Goal: Task Accomplishment & Management: Use online tool/utility

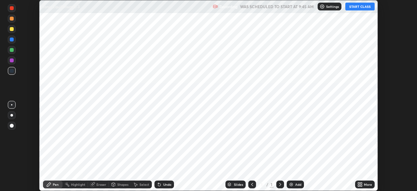
scroll to position [191, 417]
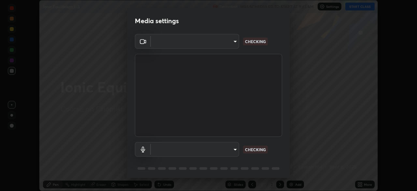
type input "935db625b2c413759d72ee6cdb61a63b637165ed3878f2d0adf10a132220dd0b"
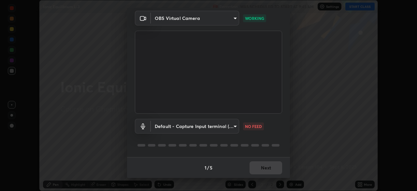
click at [187, 128] on body "Erase all Ionic Equilibrium L-3 Recording WAS SCHEDULED TO START AT 9:45 AM Set…" at bounding box center [208, 95] width 417 height 191
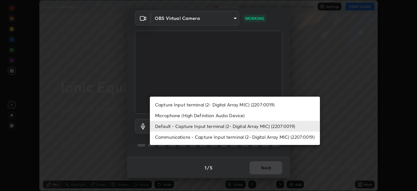
click at [184, 105] on li "Capture Input terminal (2- Digital Array MIC) (2207:0019)" at bounding box center [235, 104] width 170 height 11
type input "1197a23f8c5b2ffe2234553674cea3fd9be895f3cf72b263ba2833245d93a18a"
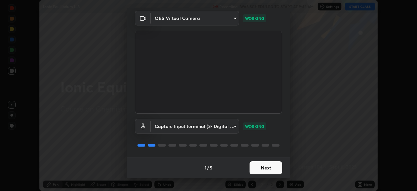
click at [259, 163] on button "Next" at bounding box center [266, 167] width 33 height 13
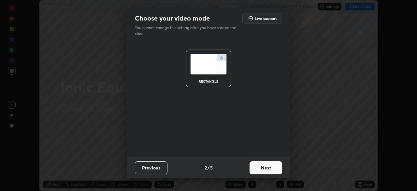
click at [259, 165] on button "Next" at bounding box center [266, 167] width 33 height 13
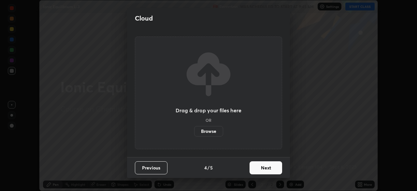
click at [260, 168] on button "Next" at bounding box center [266, 167] width 33 height 13
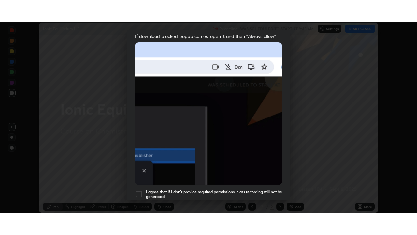
scroll to position [156, 0]
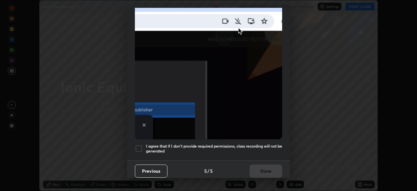
click at [139, 144] on div at bounding box center [139, 148] width 8 height 8
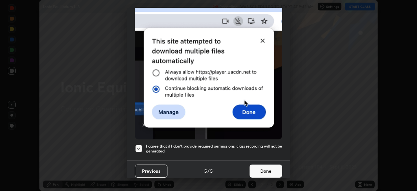
click at [256, 169] on button "Done" at bounding box center [266, 170] width 33 height 13
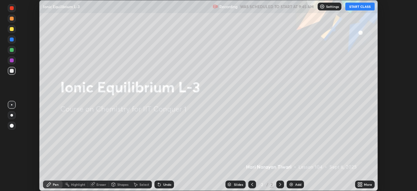
click at [291, 183] on img at bounding box center [291, 184] width 5 height 5
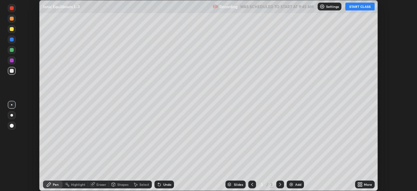
click at [359, 183] on icon at bounding box center [359, 183] width 2 height 2
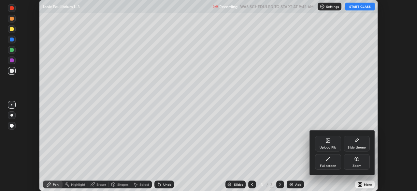
click at [332, 161] on div "Full screen" at bounding box center [328, 162] width 26 height 16
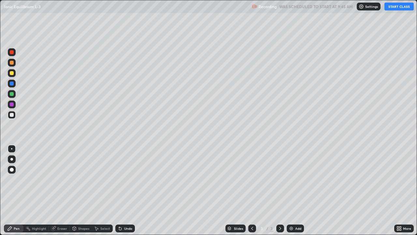
scroll to position [235, 417]
click at [397, 10] on button "START CLASS" at bounding box center [399, 7] width 29 height 8
click at [17, 190] on div "Pen" at bounding box center [17, 228] width 6 height 3
click at [22, 190] on div "Pen" at bounding box center [14, 228] width 20 height 8
click at [355, 190] on div "Slides 3 / 3 Add" at bounding box center [264, 228] width 259 height 13
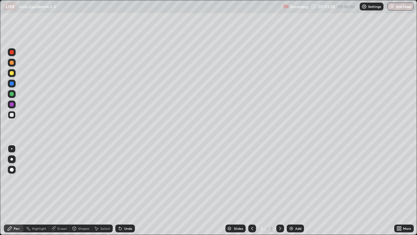
click at [11, 74] on div at bounding box center [12, 73] width 4 height 4
click at [11, 115] on div at bounding box center [12, 115] width 4 height 4
click at [13, 94] on div at bounding box center [12, 94] width 4 height 4
click at [11, 114] on div at bounding box center [12, 115] width 4 height 4
click at [62, 190] on div "Eraser" at bounding box center [62, 228] width 10 height 3
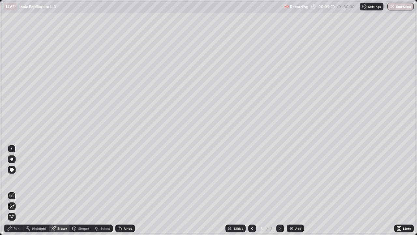
click at [102, 190] on div "Select" at bounding box center [105, 228] width 10 height 3
click at [19, 190] on div "Pen" at bounding box center [17, 228] width 6 height 3
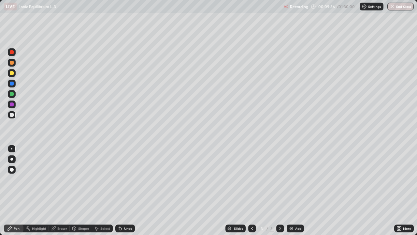
click at [64, 190] on div "Eraser" at bounding box center [62, 228] width 10 height 3
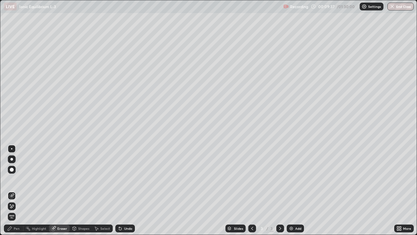
click at [102, 190] on div "Select" at bounding box center [105, 228] width 10 height 3
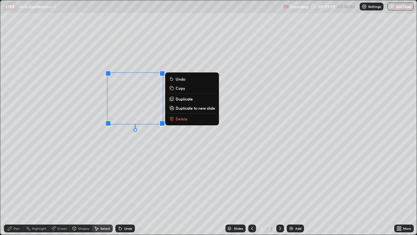
click at [179, 119] on p "Delete" at bounding box center [182, 118] width 12 height 5
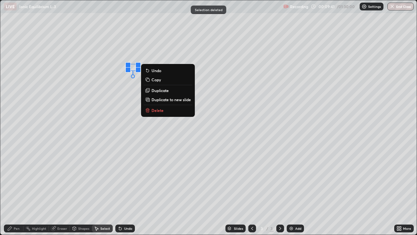
click at [158, 110] on p "Delete" at bounding box center [158, 110] width 12 height 5
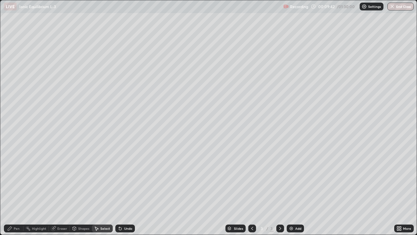
click at [20, 190] on div "Pen" at bounding box center [14, 228] width 20 height 8
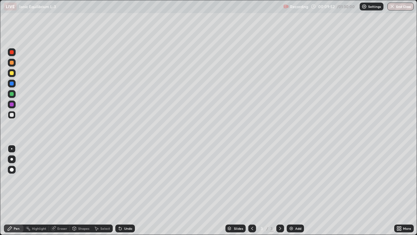
click at [125, 190] on div "Undo" at bounding box center [128, 228] width 8 height 3
click at [19, 190] on div "Pen" at bounding box center [17, 228] width 6 height 3
click at [11, 72] on div at bounding box center [12, 73] width 4 height 4
click at [12, 115] on div at bounding box center [12, 115] width 4 height 4
click at [60, 190] on div "Eraser" at bounding box center [62, 228] width 10 height 3
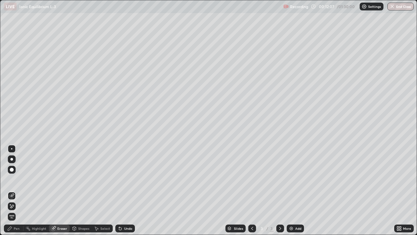
click at [18, 190] on div "Pen" at bounding box center [17, 228] width 6 height 3
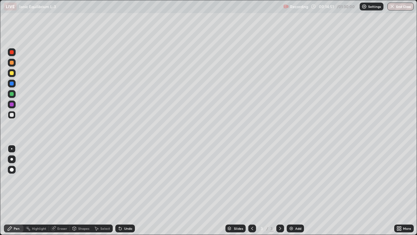
click at [63, 190] on div "Eraser" at bounding box center [62, 228] width 10 height 3
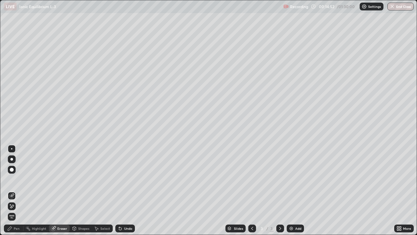
click at [108, 190] on div "Select" at bounding box center [105, 228] width 10 height 3
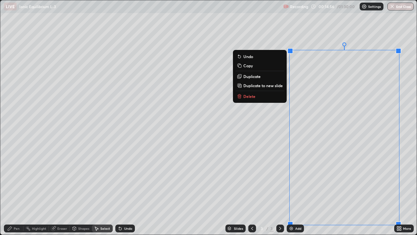
click at [254, 97] on p "Delete" at bounding box center [249, 96] width 12 height 5
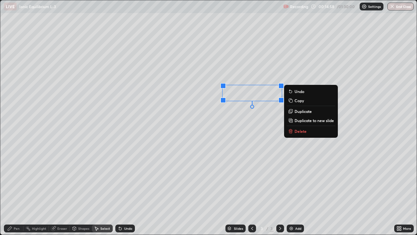
click at [304, 130] on p "Delete" at bounding box center [301, 130] width 12 height 5
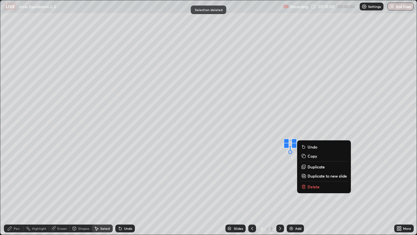
click at [309, 187] on p "Delete" at bounding box center [314, 186] width 12 height 5
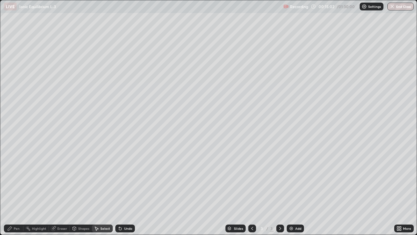
click at [18, 190] on div "Pen" at bounding box center [17, 228] width 6 height 3
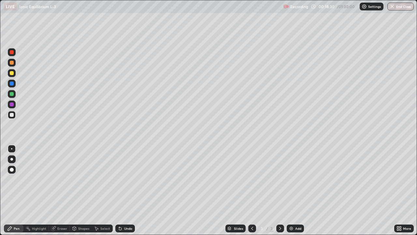
click at [62, 190] on div "Eraser" at bounding box center [62, 228] width 10 height 3
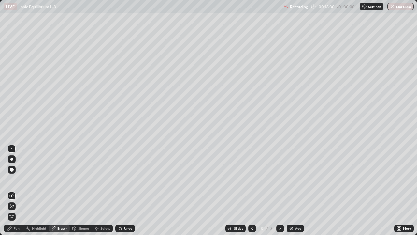
click at [103, 190] on div "Select" at bounding box center [105, 228] width 10 height 3
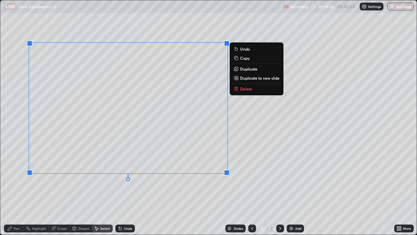
click at [243, 89] on p "Delete" at bounding box center [246, 88] width 12 height 5
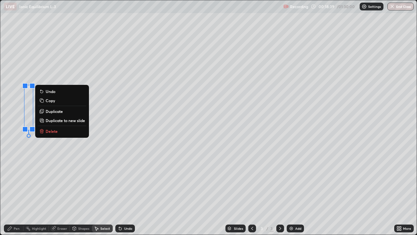
click at [51, 131] on p "Delete" at bounding box center [52, 130] width 12 height 5
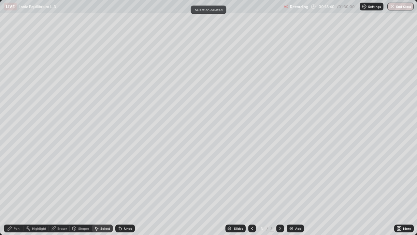
click at [18, 190] on div "Pen" at bounding box center [17, 228] width 6 height 3
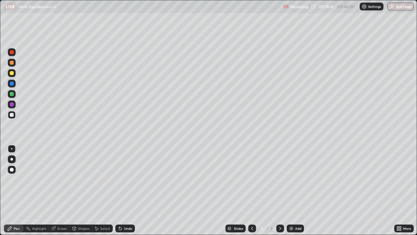
click at [11, 116] on div at bounding box center [12, 115] width 4 height 4
click at [61, 190] on div "Eraser" at bounding box center [62, 228] width 10 height 3
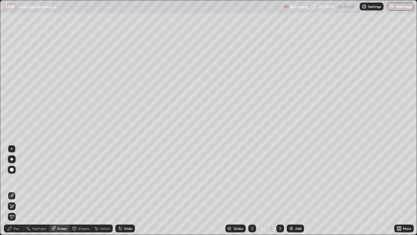
click at [20, 190] on div "Pen" at bounding box center [14, 228] width 20 height 8
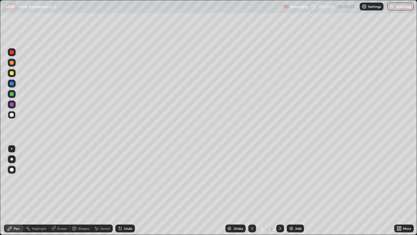
click at [61, 190] on div "Eraser" at bounding box center [62, 228] width 10 height 3
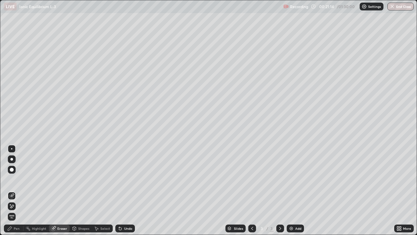
click at [101, 190] on div "Select" at bounding box center [105, 228] width 10 height 3
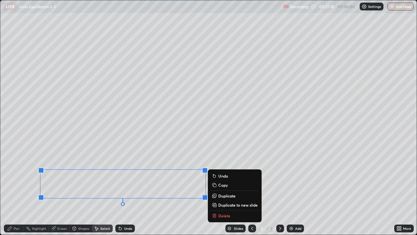
click at [218, 190] on button "Delete" at bounding box center [235, 216] width 49 height 8
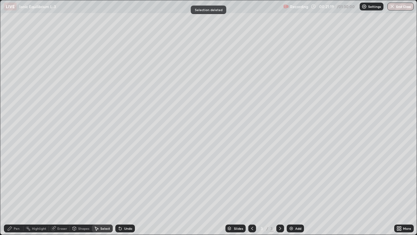
click at [18, 190] on div "Pen" at bounding box center [14, 228] width 20 height 8
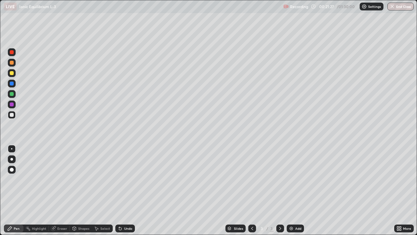
click at [11, 94] on div at bounding box center [12, 94] width 4 height 4
click at [11, 74] on div at bounding box center [12, 73] width 4 height 4
click at [60, 190] on div "Eraser" at bounding box center [62, 228] width 10 height 3
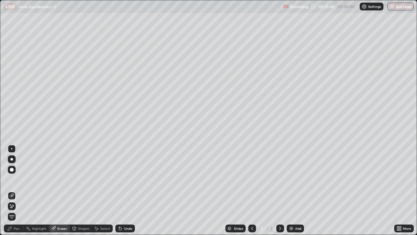
click at [59, 190] on div "Eraser" at bounding box center [62, 228] width 10 height 3
click at [20, 190] on div "Pen" at bounding box center [14, 228] width 20 height 8
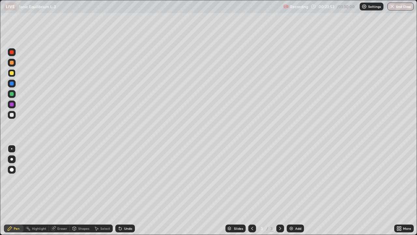
click at [61, 190] on div "Eraser" at bounding box center [62, 228] width 10 height 3
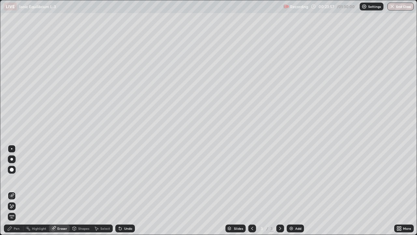
click at [17, 190] on div "Pen" at bounding box center [17, 228] width 6 height 3
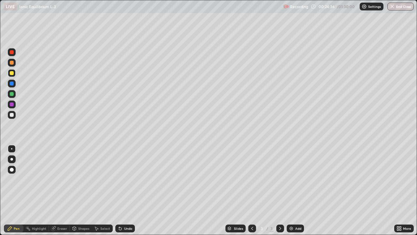
click at [101, 190] on div "Select" at bounding box center [105, 228] width 10 height 3
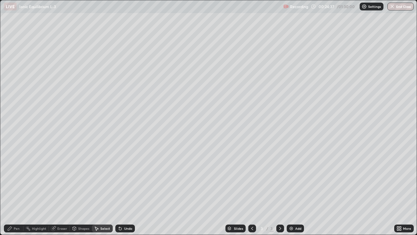
click at [59, 190] on div "Eraser" at bounding box center [62, 228] width 10 height 3
click at [18, 190] on div "Pen" at bounding box center [17, 228] width 6 height 3
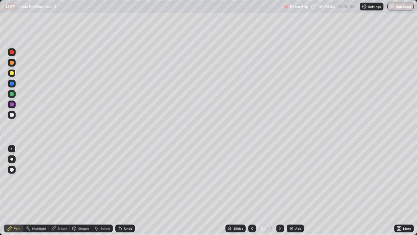
click at [12, 115] on div at bounding box center [12, 115] width 4 height 4
click at [62, 190] on div "Eraser" at bounding box center [62, 228] width 10 height 3
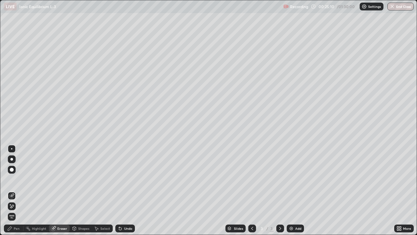
click at [20, 190] on div "Pen" at bounding box center [14, 228] width 20 height 8
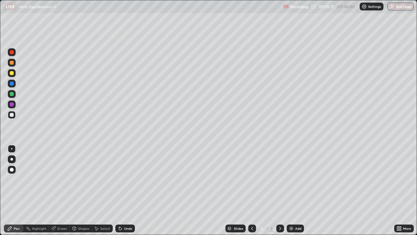
click at [12, 74] on div at bounding box center [12, 73] width 4 height 4
click at [60, 190] on div "Eraser" at bounding box center [62, 228] width 10 height 3
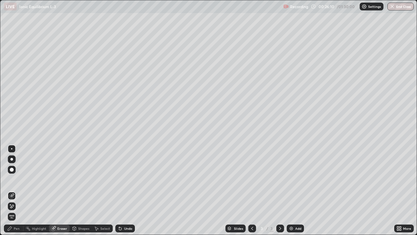
click at [102, 190] on div "Select" at bounding box center [105, 228] width 10 height 3
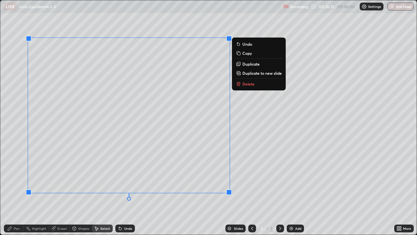
click at [246, 83] on p "Delete" at bounding box center [249, 83] width 12 height 5
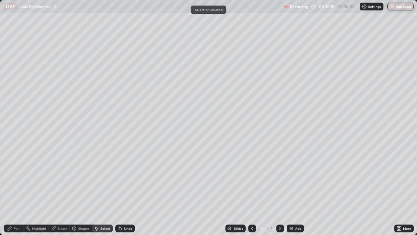
click at [17, 190] on div "Pen" at bounding box center [14, 228] width 20 height 8
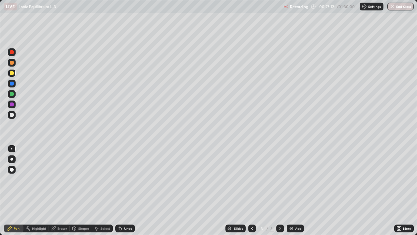
click at [12, 115] on div at bounding box center [12, 115] width 4 height 4
click at [64, 190] on div "Eraser" at bounding box center [62, 228] width 10 height 3
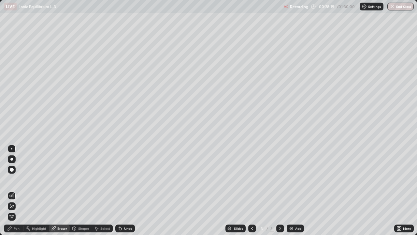
click at [19, 190] on div "Pen" at bounding box center [17, 228] width 6 height 3
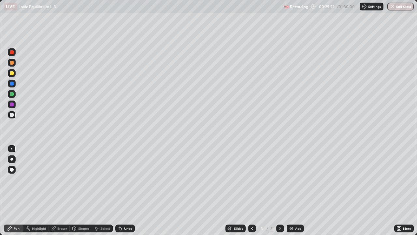
click at [12, 74] on div at bounding box center [12, 73] width 4 height 4
click at [11, 94] on div at bounding box center [12, 94] width 4 height 4
click at [66, 190] on div "Eraser" at bounding box center [62, 228] width 10 height 3
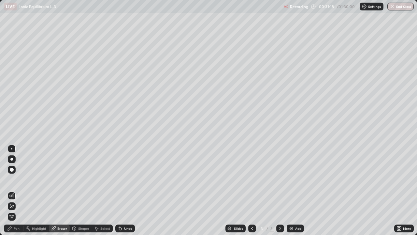
click at [99, 190] on div "Select" at bounding box center [102, 228] width 21 height 8
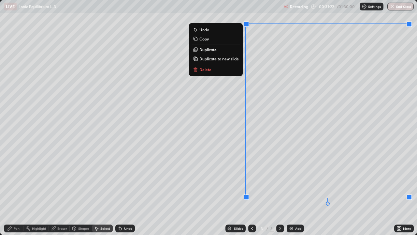
click at [210, 68] on p "Delete" at bounding box center [205, 69] width 12 height 5
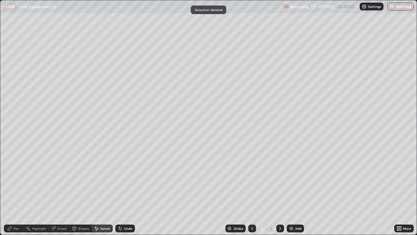
click at [18, 190] on div "Pen" at bounding box center [17, 228] width 6 height 3
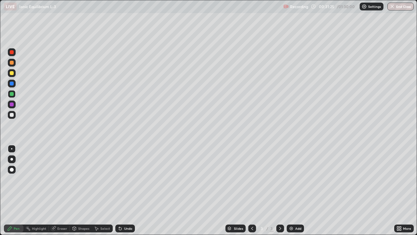
click at [11, 114] on div at bounding box center [12, 115] width 4 height 4
click at [11, 81] on div at bounding box center [12, 84] width 8 height 8
click at [10, 74] on div at bounding box center [12, 73] width 4 height 4
click at [10, 115] on div at bounding box center [12, 115] width 4 height 4
click at [65, 190] on div "Eraser" at bounding box center [62, 228] width 10 height 3
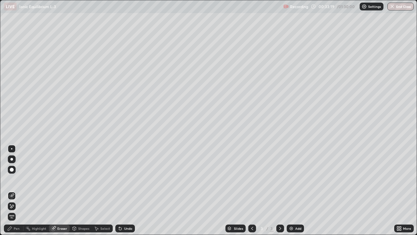
click at [20, 190] on div "Pen" at bounding box center [14, 228] width 20 height 8
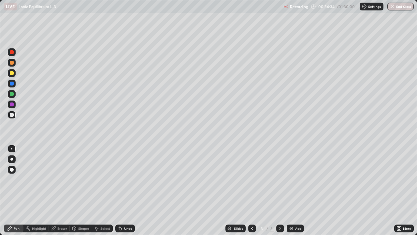
click at [12, 73] on div at bounding box center [12, 73] width 4 height 4
click at [59, 190] on div "Eraser" at bounding box center [62, 228] width 10 height 3
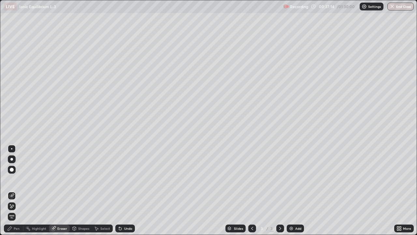
click at [102, 190] on div "Select" at bounding box center [105, 228] width 10 height 3
click at [59, 190] on div "Eraser" at bounding box center [62, 228] width 10 height 3
click at [101, 190] on div "Select" at bounding box center [105, 228] width 10 height 3
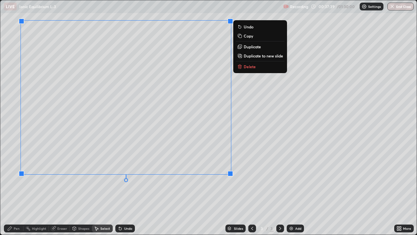
click at [247, 67] on p "Delete" at bounding box center [250, 66] width 12 height 5
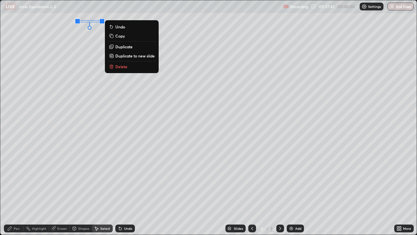
click at [122, 64] on p "Delete" at bounding box center [121, 66] width 12 height 5
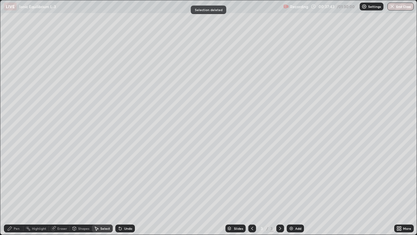
click at [16, 190] on div "Pen" at bounding box center [17, 228] width 6 height 3
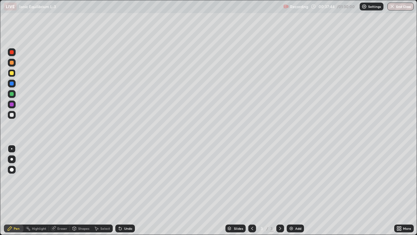
click at [11, 115] on div at bounding box center [12, 115] width 4 height 4
click at [11, 73] on div at bounding box center [12, 73] width 4 height 4
click at [10, 95] on div at bounding box center [12, 94] width 4 height 4
click at [11, 115] on div at bounding box center [12, 115] width 4 height 4
click at [64, 190] on div "Eraser" at bounding box center [62, 228] width 10 height 3
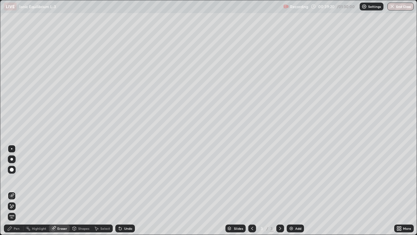
click at [105, 190] on div "Select" at bounding box center [105, 228] width 10 height 3
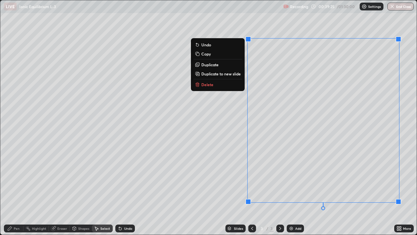
click at [213, 85] on button "Delete" at bounding box center [218, 85] width 49 height 8
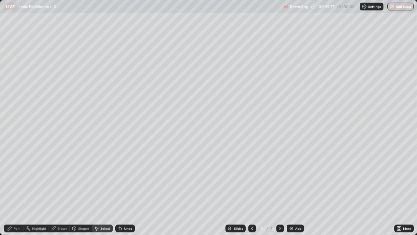
click at [19, 190] on div "Pen" at bounding box center [17, 228] width 6 height 3
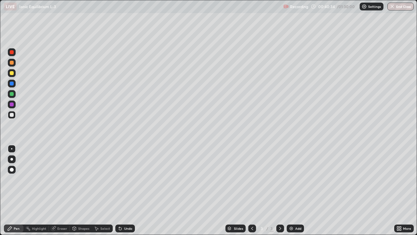
click at [11, 75] on div at bounding box center [12, 73] width 4 height 4
click at [66, 190] on div "Eraser" at bounding box center [62, 228] width 10 height 3
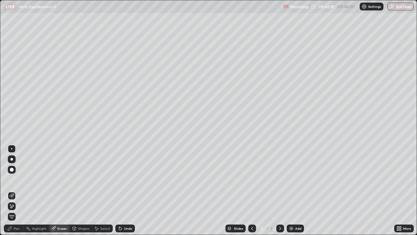
click at [19, 190] on div "Pen" at bounding box center [17, 228] width 6 height 3
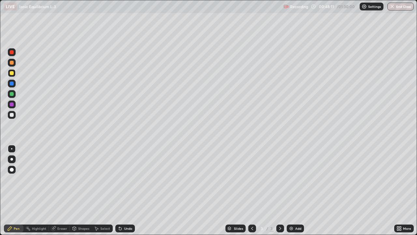
click at [64, 190] on div "Eraser" at bounding box center [62, 228] width 10 height 3
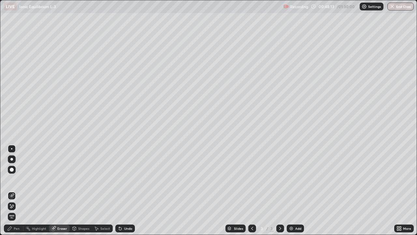
click at [18, 190] on div "Pen" at bounding box center [17, 228] width 6 height 3
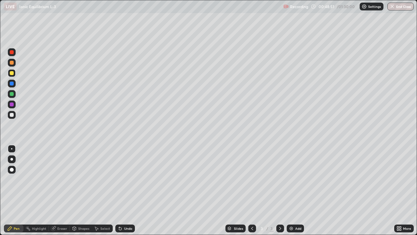
click at [12, 115] on div at bounding box center [12, 115] width 4 height 4
click at [65, 190] on div "Eraser" at bounding box center [62, 228] width 10 height 3
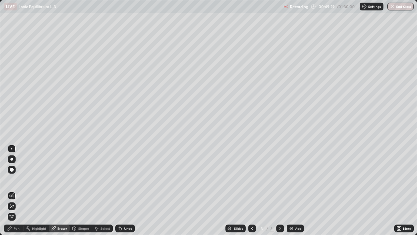
click at [103, 190] on div "Select" at bounding box center [105, 228] width 10 height 3
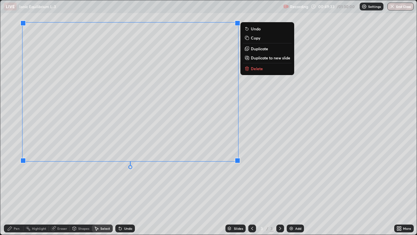
click at [256, 68] on p "Delete" at bounding box center [257, 68] width 12 height 5
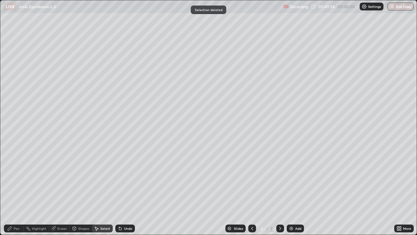
click at [17, 190] on div "Pen" at bounding box center [17, 228] width 6 height 3
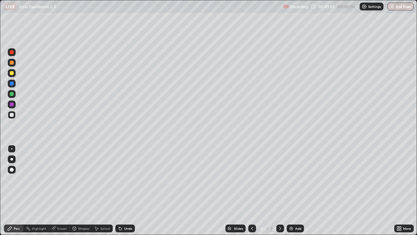
click at [12, 73] on div at bounding box center [12, 73] width 4 height 4
click at [61, 190] on div "Eraser" at bounding box center [62, 228] width 10 height 3
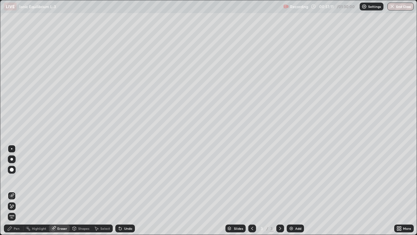
click at [103, 190] on div "Select" at bounding box center [105, 228] width 10 height 3
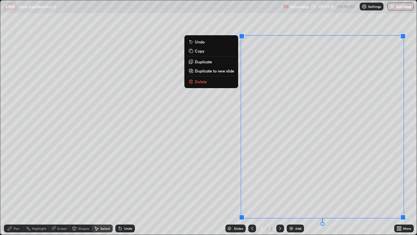
click at [204, 82] on p "Delete" at bounding box center [201, 81] width 12 height 5
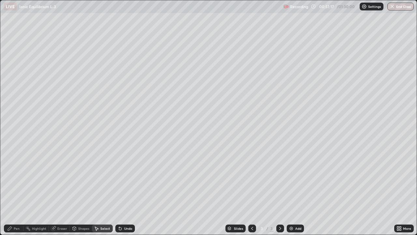
click at [18, 190] on div "Pen" at bounding box center [17, 228] width 6 height 3
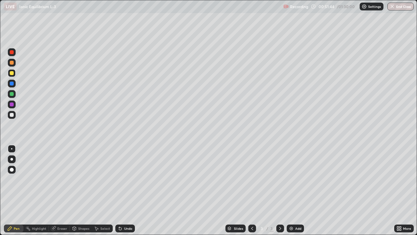
click at [11, 115] on div at bounding box center [12, 115] width 4 height 4
click at [10, 95] on div at bounding box center [12, 94] width 4 height 4
click at [11, 114] on div at bounding box center [12, 115] width 4 height 4
click at [11, 116] on div at bounding box center [12, 115] width 4 height 4
click at [12, 74] on div at bounding box center [12, 73] width 4 height 4
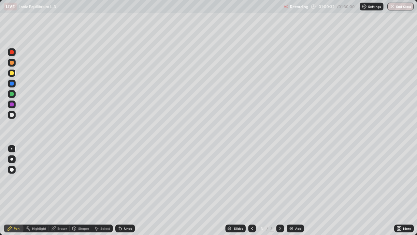
click at [64, 190] on div "Eraser" at bounding box center [59, 228] width 21 height 8
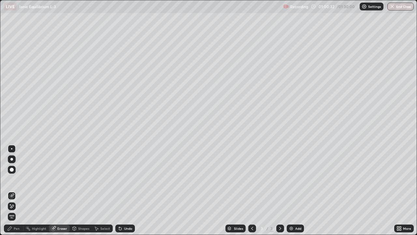
click at [100, 190] on div "Select" at bounding box center [105, 228] width 10 height 3
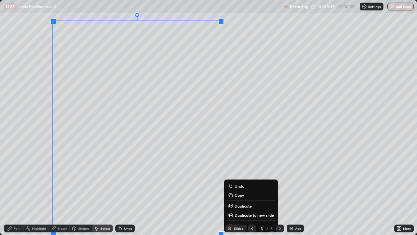
click at [238, 111] on div "0 ° Undo Copy Duplicate Duplicate to new slide Delete" at bounding box center [208, 117] width 417 height 234
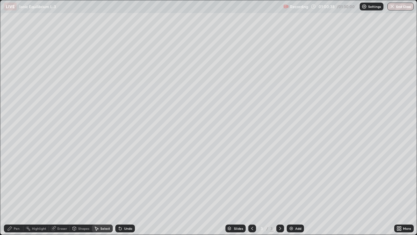
click at [61, 190] on div "Eraser" at bounding box center [62, 228] width 10 height 3
click at [103, 190] on div "Select" at bounding box center [105, 228] width 10 height 3
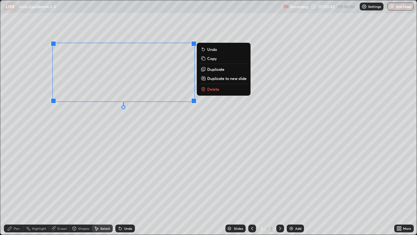
click at [213, 89] on p "Delete" at bounding box center [213, 88] width 12 height 5
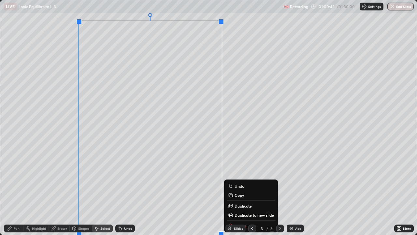
click at [214, 150] on div "0 ° Undo Copy Duplicate Duplicate to new slide Delete" at bounding box center [208, 117] width 417 height 234
click at [65, 190] on div "0 ° Undo Copy Duplicate Duplicate to new slide Delete" at bounding box center [208, 117] width 417 height 234
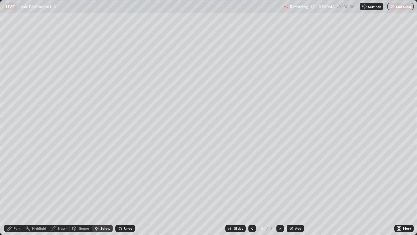
click at [64, 190] on div "Eraser" at bounding box center [62, 228] width 10 height 3
click at [20, 190] on div "Pen" at bounding box center [14, 228] width 20 height 8
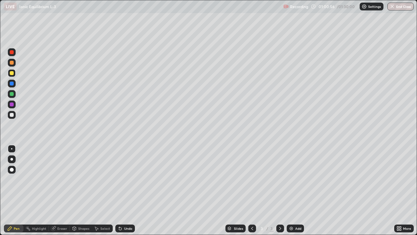
click at [12, 115] on div at bounding box center [12, 115] width 4 height 4
click at [12, 94] on div at bounding box center [12, 94] width 4 height 4
click at [11, 74] on div at bounding box center [12, 73] width 4 height 4
click at [12, 116] on div at bounding box center [12, 115] width 4 height 4
click at [11, 95] on div at bounding box center [12, 94] width 4 height 4
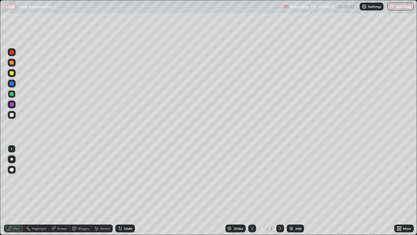
click at [10, 73] on div at bounding box center [12, 73] width 4 height 4
click at [11, 94] on div at bounding box center [12, 94] width 4 height 4
click at [64, 190] on div "Eraser" at bounding box center [62, 228] width 10 height 3
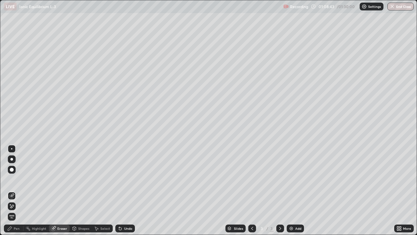
click at [106, 190] on div "Select" at bounding box center [105, 228] width 10 height 3
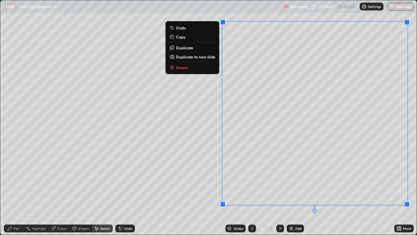
click at [185, 68] on p "Delete" at bounding box center [182, 67] width 12 height 5
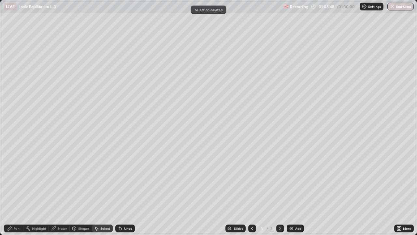
click at [21, 190] on div "Pen" at bounding box center [14, 228] width 20 height 8
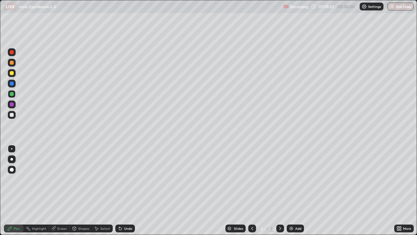
click at [63, 190] on div "Eraser" at bounding box center [62, 228] width 10 height 3
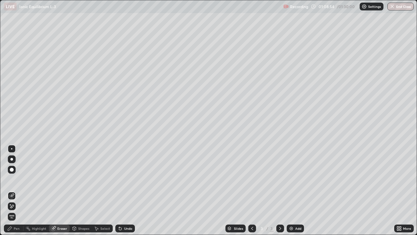
click at [106, 190] on div "Select" at bounding box center [105, 228] width 10 height 3
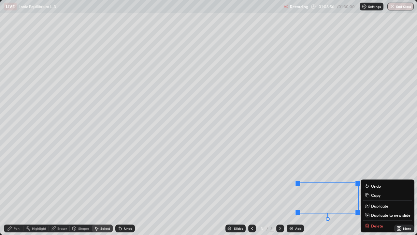
click at [373, 190] on div "Slides 3 / 3 Add" at bounding box center [264, 228] width 259 height 13
click at [288, 190] on div "0 ° Undo Copy Duplicate Duplicate to new slide Delete" at bounding box center [208, 117] width 417 height 234
click at [64, 190] on div "Eraser" at bounding box center [62, 228] width 10 height 3
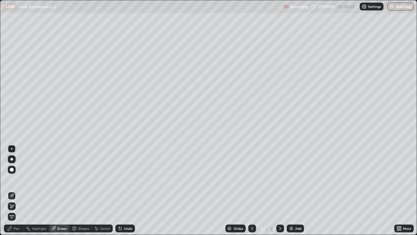
click at [19, 190] on div "Pen" at bounding box center [17, 228] width 6 height 3
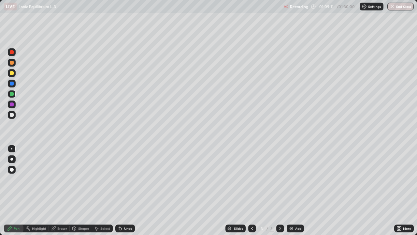
click at [11, 116] on div at bounding box center [12, 115] width 4 height 4
click at [66, 190] on div "Eraser" at bounding box center [62, 228] width 10 height 3
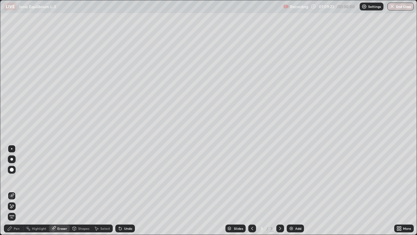
click at [18, 190] on div "Pen" at bounding box center [17, 228] width 6 height 3
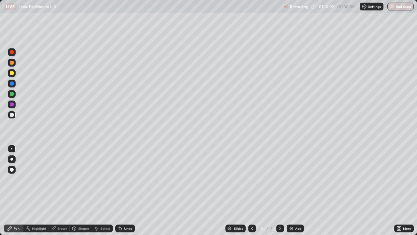
click at [13, 74] on div at bounding box center [12, 73] width 4 height 4
click at [12, 115] on div at bounding box center [12, 115] width 4 height 4
click at [63, 190] on div "Eraser" at bounding box center [62, 228] width 10 height 3
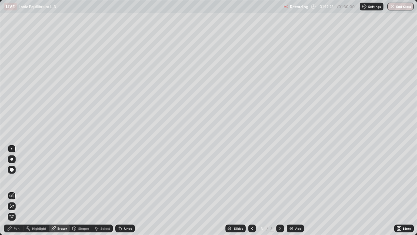
click at [103, 190] on div "Select" at bounding box center [105, 228] width 10 height 3
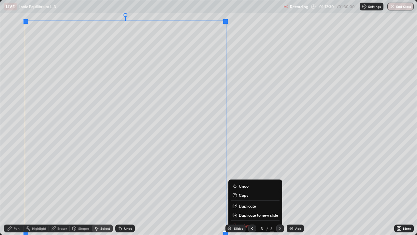
click at [240, 125] on div "0 ° Undo Copy Duplicate Duplicate to new slide Delete" at bounding box center [208, 117] width 417 height 234
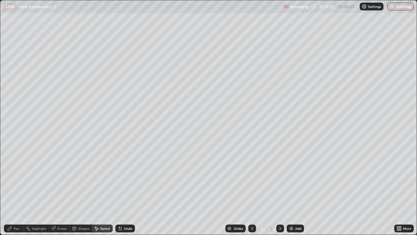
click at [60, 190] on div "Eraser" at bounding box center [62, 228] width 10 height 3
click at [104, 190] on div "Select" at bounding box center [105, 228] width 10 height 3
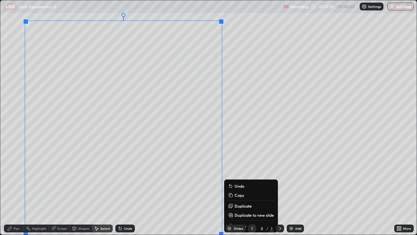
click at [15, 117] on div "Erase all" at bounding box center [12, 117] width 16 height 209
click at [44, 42] on div "0 ° Undo Copy Duplicate Duplicate to new slide Delete" at bounding box center [208, 117] width 417 height 234
click at [65, 16] on div "0 ° Undo Copy Duplicate Duplicate to new slide Delete" at bounding box center [208, 117] width 417 height 234
click at [231, 105] on div "0 ° Undo Copy Duplicate Duplicate to new slide Delete" at bounding box center [208, 117] width 417 height 234
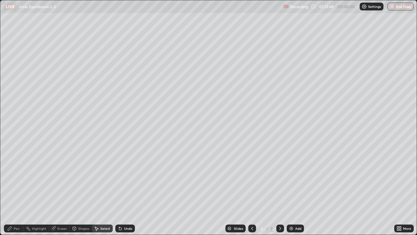
click at [61, 190] on div "Eraser" at bounding box center [62, 228] width 10 height 3
click at [17, 190] on div "Pen" at bounding box center [17, 228] width 6 height 3
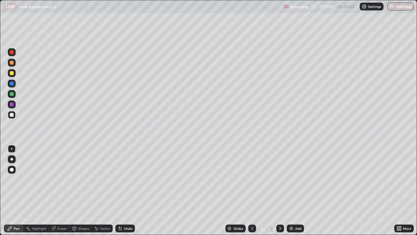
click at [17, 190] on div "Pen" at bounding box center [14, 228] width 20 height 8
click at [17, 190] on div "Pen" at bounding box center [17, 228] width 6 height 3
click at [12, 113] on div at bounding box center [12, 115] width 4 height 4
click at [12, 115] on div at bounding box center [12, 115] width 4 height 4
click at [58, 190] on div "Eraser" at bounding box center [62, 228] width 10 height 3
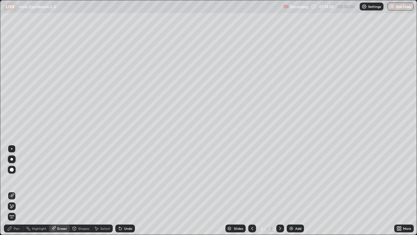
click at [17, 190] on div "Pen" at bounding box center [17, 228] width 6 height 3
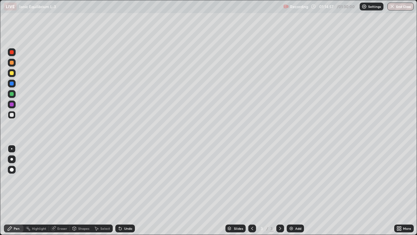
click at [17, 190] on div "Pen" at bounding box center [17, 228] width 6 height 3
click at [18, 190] on div "Pen" at bounding box center [17, 228] width 6 height 3
click at [19, 190] on div "Pen" at bounding box center [17, 228] width 6 height 3
click at [18, 190] on div "Pen" at bounding box center [17, 228] width 6 height 3
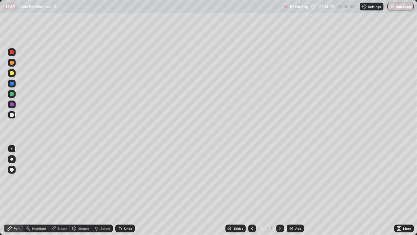
click at [11, 73] on div at bounding box center [12, 73] width 4 height 4
click at [57, 190] on div "Eraser" at bounding box center [62, 228] width 10 height 3
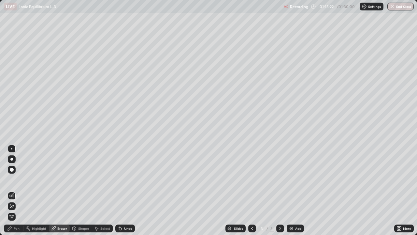
click at [16, 190] on div "Pen" at bounding box center [17, 228] width 6 height 3
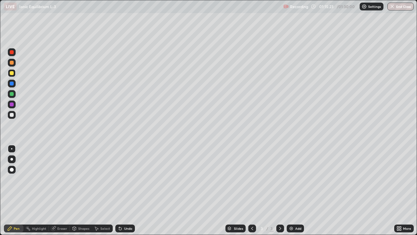
click at [18, 190] on div "Pen" at bounding box center [17, 228] width 6 height 3
click at [17, 190] on div "Pen" at bounding box center [14, 228] width 20 height 8
click at [11, 94] on div at bounding box center [12, 94] width 4 height 4
click at [11, 74] on div at bounding box center [12, 73] width 4 height 4
click at [13, 115] on div at bounding box center [12, 115] width 4 height 4
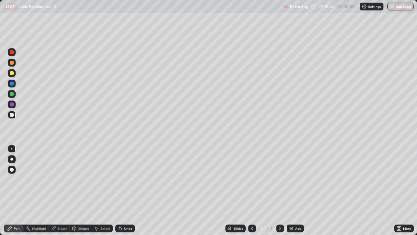
click at [59, 190] on div "Eraser" at bounding box center [62, 228] width 10 height 3
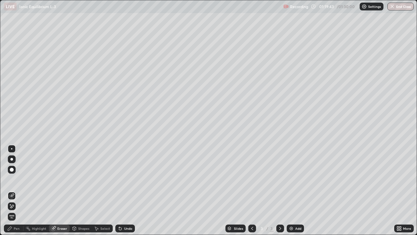
click at [101, 190] on div "Select" at bounding box center [105, 228] width 10 height 3
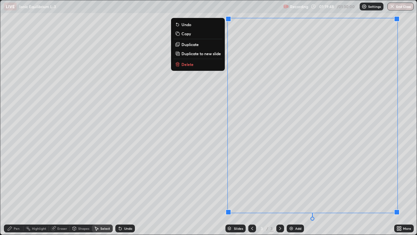
click at [188, 66] on p "Delete" at bounding box center [188, 64] width 12 height 5
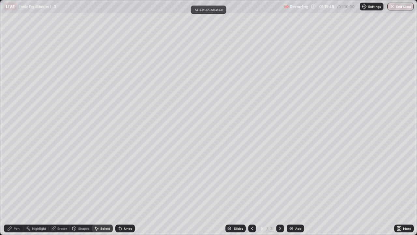
click at [193, 65] on div "0 ° Undo Copy Duplicate Duplicate to new slide Delete" at bounding box center [208, 117] width 417 height 234
click at [189, 65] on div "0 ° Undo Copy Duplicate Duplicate to new slide Delete" at bounding box center [208, 117] width 417 height 234
click at [188, 65] on div "0 ° Undo Copy Duplicate Duplicate to new slide Delete" at bounding box center [208, 117] width 417 height 234
click at [189, 65] on div "0 ° Undo Copy Duplicate Duplicate to new slide Delete" at bounding box center [208, 117] width 417 height 234
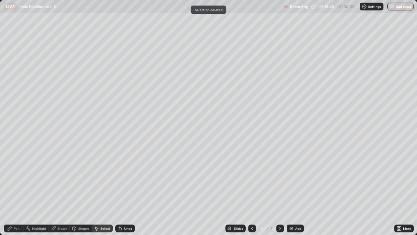
click at [189, 65] on div "0 ° Undo Copy Duplicate Duplicate to new slide Delete" at bounding box center [208, 117] width 417 height 234
click at [188, 65] on div "0 ° Undo Copy Duplicate Duplicate to new slide Delete" at bounding box center [208, 117] width 417 height 234
click at [187, 65] on div "0 ° Undo Copy Duplicate Duplicate to new slide Delete" at bounding box center [208, 117] width 417 height 234
click at [186, 66] on div "0 ° Undo Copy Duplicate Duplicate to new slide Delete" at bounding box center [208, 117] width 417 height 234
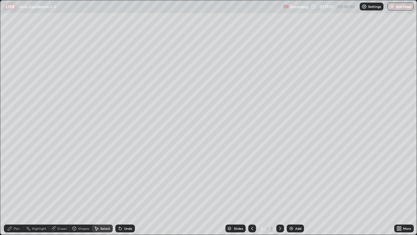
click at [63, 190] on div "Eraser" at bounding box center [62, 228] width 10 height 3
click at [20, 190] on div "Pen" at bounding box center [14, 228] width 20 height 8
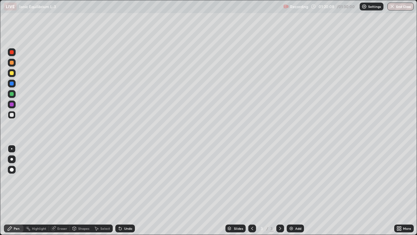
click at [17, 190] on div "Pen" at bounding box center [17, 228] width 6 height 3
click at [10, 74] on div at bounding box center [12, 73] width 4 height 4
click at [14, 118] on div at bounding box center [12, 115] width 8 height 8
click at [61, 190] on div "Eraser" at bounding box center [62, 228] width 10 height 3
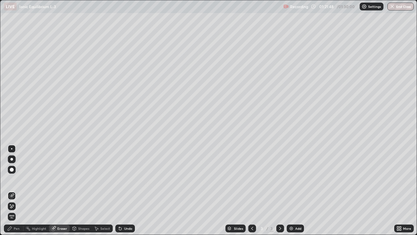
click at [104, 190] on div "Select" at bounding box center [105, 228] width 10 height 3
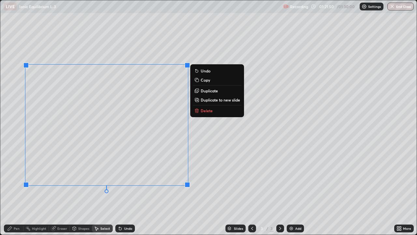
click at [202, 112] on p "Delete" at bounding box center [207, 110] width 12 height 5
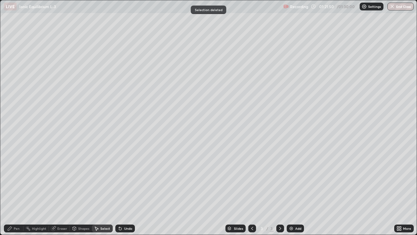
click at [202, 111] on div "0 ° Undo Copy Duplicate Duplicate to new slide Delete" at bounding box center [208, 117] width 417 height 234
click at [201, 111] on div "0 ° Undo Copy Duplicate Duplicate to new slide Delete" at bounding box center [208, 117] width 417 height 234
click at [203, 111] on div "0 ° Undo Copy Duplicate Duplicate to new slide Delete" at bounding box center [208, 117] width 417 height 234
click at [203, 110] on div "0 ° Undo Copy Duplicate Duplicate to new slide Delete" at bounding box center [208, 117] width 417 height 234
click at [204, 110] on div "0 ° Undo Copy Duplicate Duplicate to new slide Delete" at bounding box center [208, 117] width 417 height 234
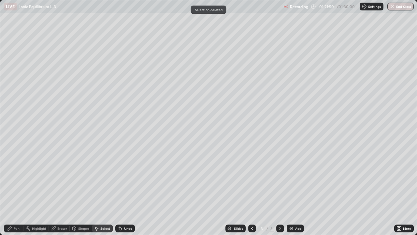
click at [204, 110] on div "0 ° Undo Copy Duplicate Duplicate to new slide Delete" at bounding box center [208, 117] width 417 height 234
click at [204, 111] on div "0 ° Undo Copy Duplicate Duplicate to new slide Delete" at bounding box center [208, 117] width 417 height 234
click at [205, 111] on div "0 ° Undo Copy Duplicate Duplicate to new slide Delete" at bounding box center [208, 117] width 417 height 234
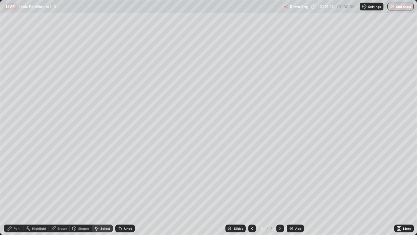
click at [18, 190] on div "Pen" at bounding box center [17, 228] width 6 height 3
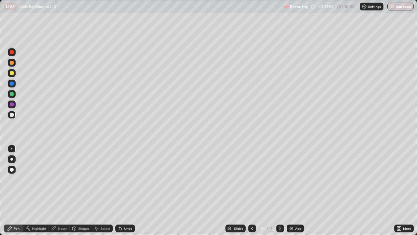
click at [16, 190] on div "Pen" at bounding box center [17, 228] width 6 height 3
click at [12, 114] on div at bounding box center [12, 115] width 4 height 4
click at [12, 73] on div at bounding box center [12, 73] width 4 height 4
click at [12, 117] on div at bounding box center [12, 115] width 8 height 8
click at [12, 73] on div at bounding box center [12, 73] width 4 height 4
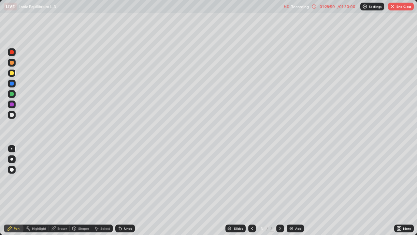
click at [397, 6] on button "End Class" at bounding box center [401, 7] width 26 height 8
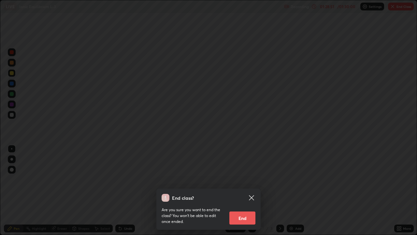
click at [240, 190] on button "End" at bounding box center [242, 217] width 26 height 13
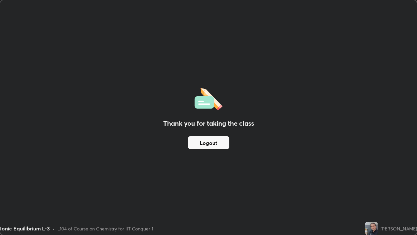
click at [208, 143] on button "Logout" at bounding box center [208, 142] width 41 height 13
